Goal: Navigation & Orientation: Find specific page/section

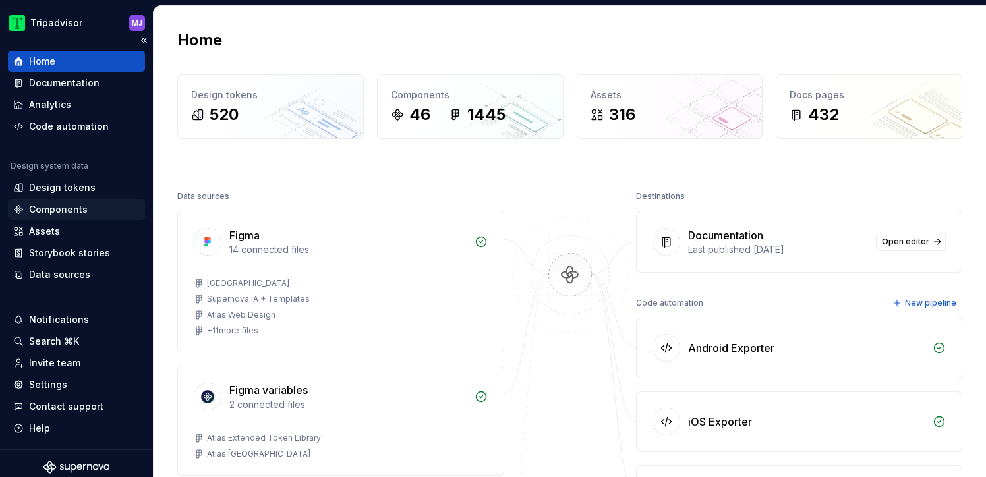
click at [67, 212] on div "Components" at bounding box center [58, 209] width 59 height 13
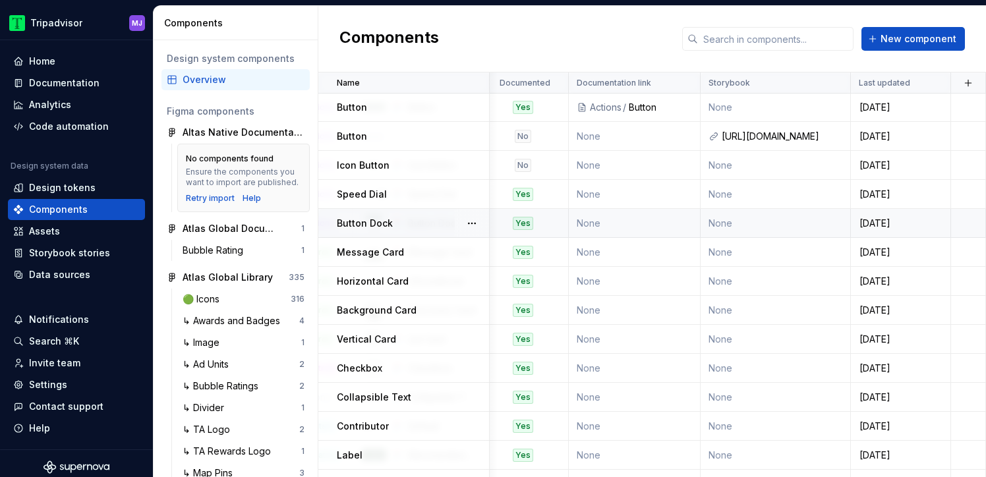
scroll to position [1, 783]
click at [762, 133] on div "[URL][DOMAIN_NAME]" at bounding box center [782, 136] width 121 height 13
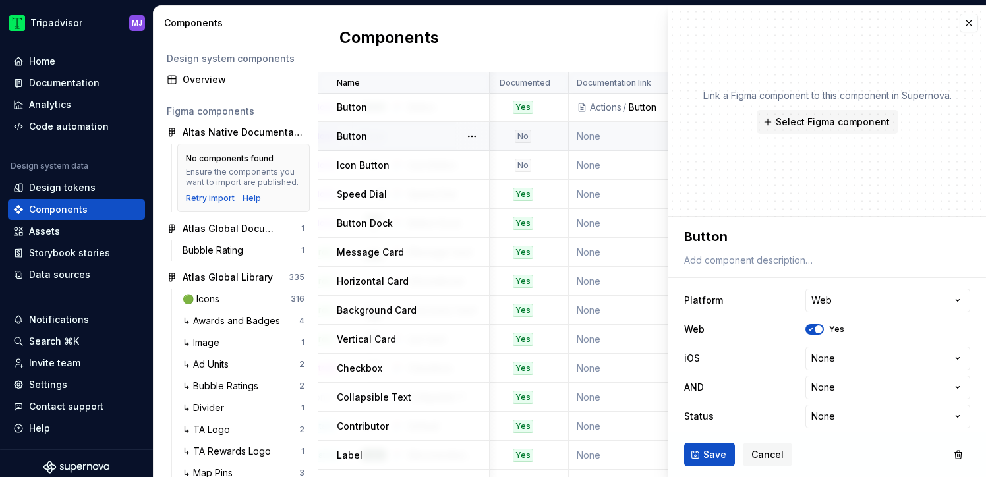
type textarea "*"
click at [971, 25] on button "button" at bounding box center [969, 23] width 18 height 18
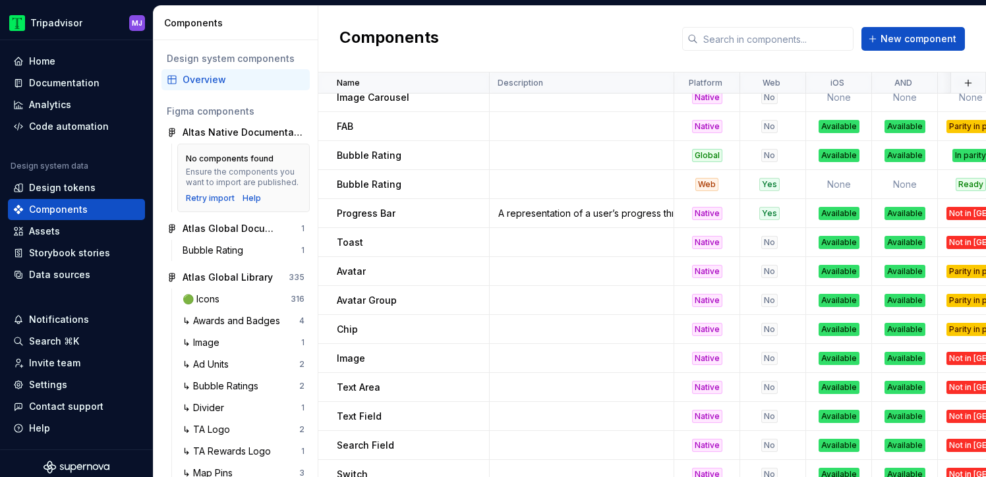
scroll to position [951, 0]
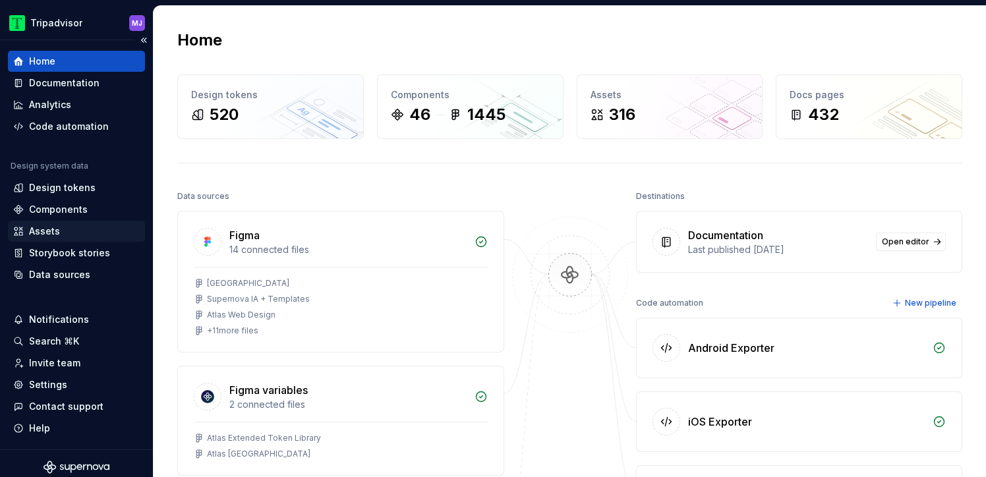
click at [62, 227] on div "Assets" at bounding box center [76, 231] width 127 height 13
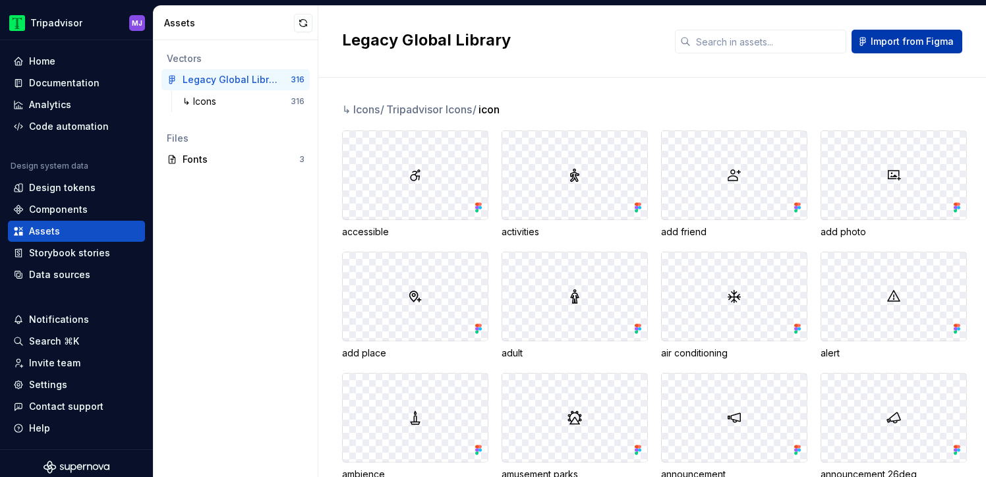
click at [869, 43] on button "Import from Figma" at bounding box center [907, 42] width 111 height 24
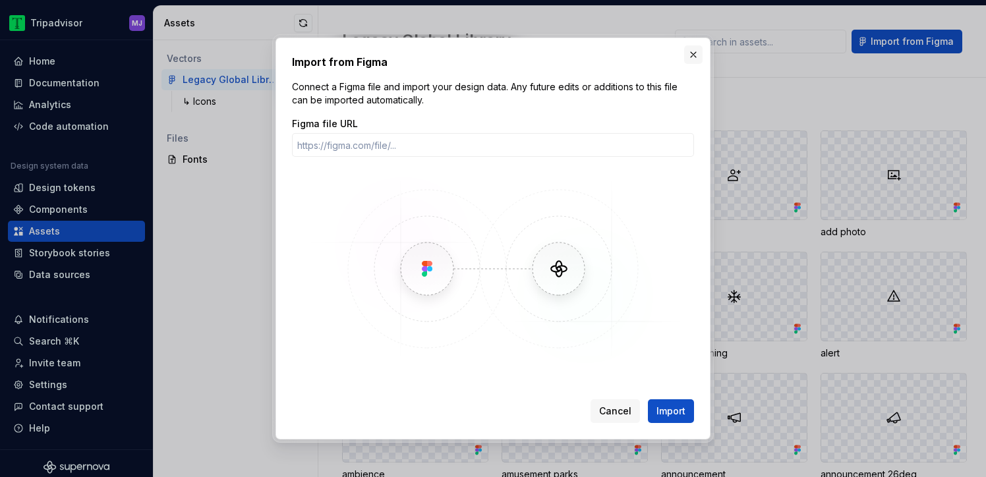
click at [691, 54] on button "button" at bounding box center [693, 54] width 18 height 18
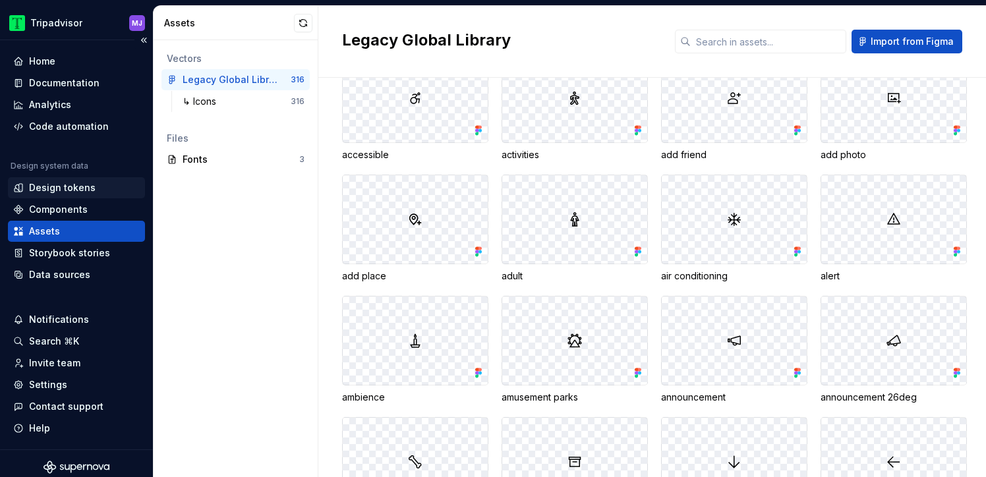
click at [80, 188] on div "Design tokens" at bounding box center [62, 187] width 67 height 13
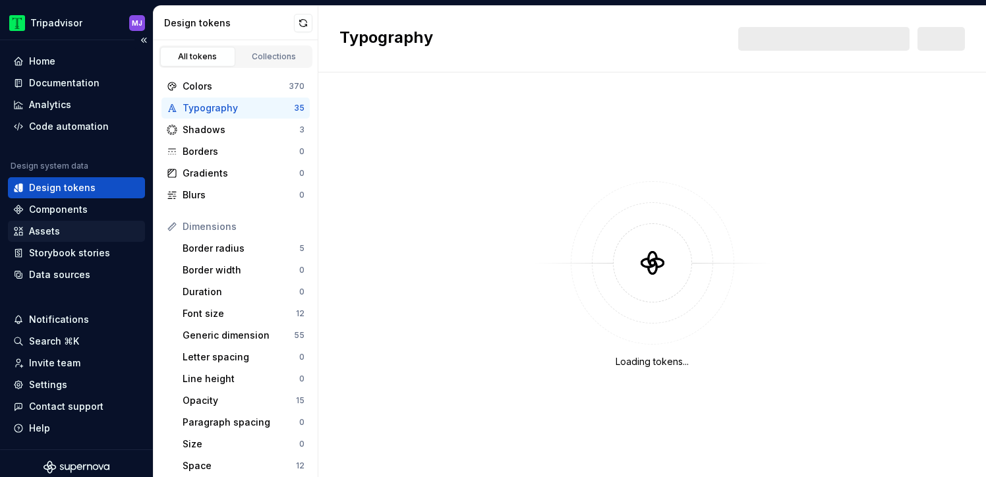
click at [62, 233] on div "Assets" at bounding box center [76, 231] width 127 height 13
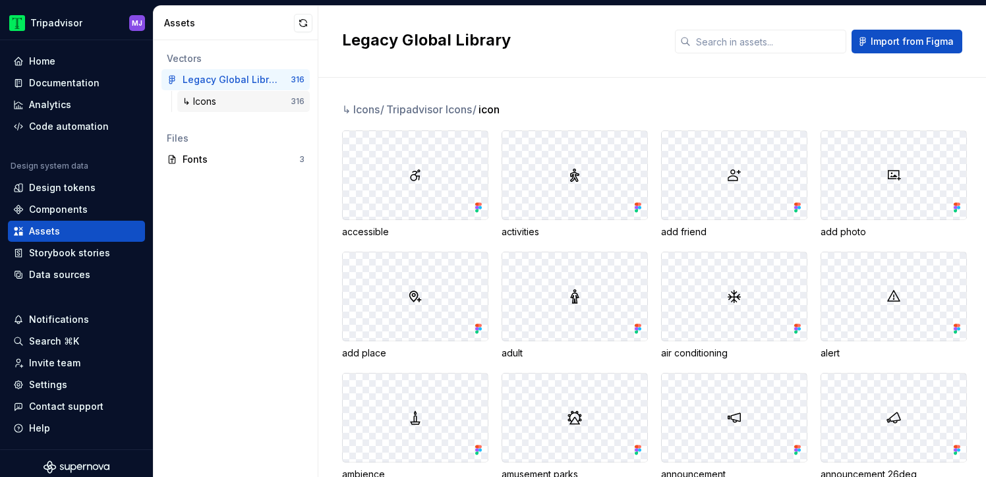
click at [229, 94] on div "↳ Icons 316" at bounding box center [243, 101] width 132 height 21
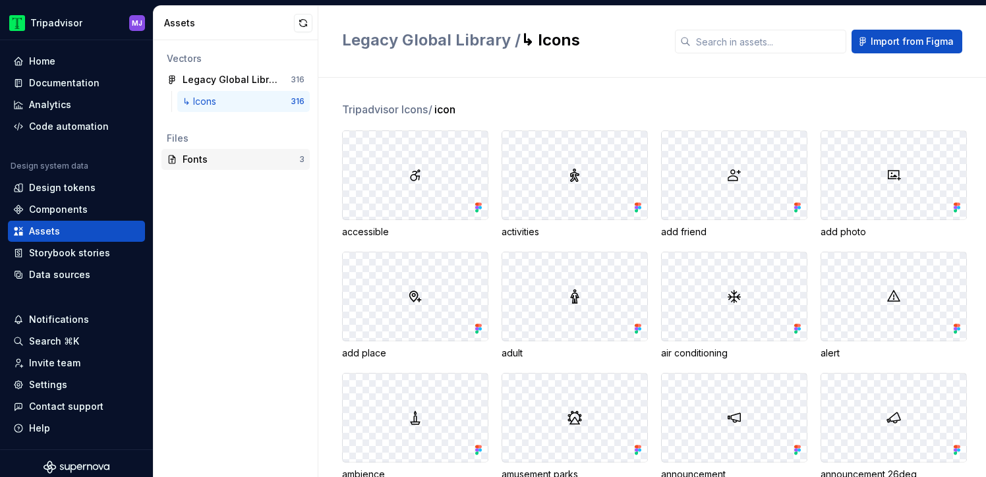
click at [218, 156] on div "Fonts" at bounding box center [241, 159] width 117 height 13
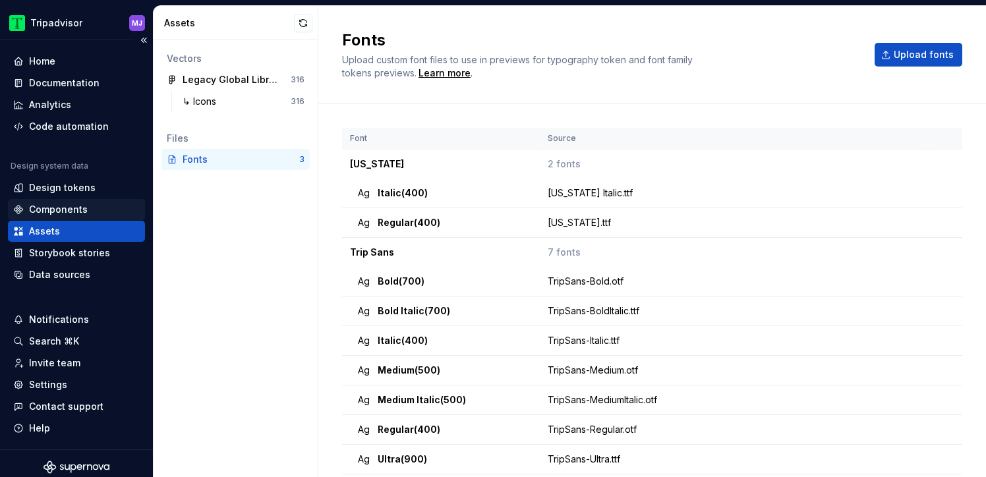
click at [63, 206] on div "Components" at bounding box center [58, 209] width 59 height 13
